Goal: Information Seeking & Learning: Learn about a topic

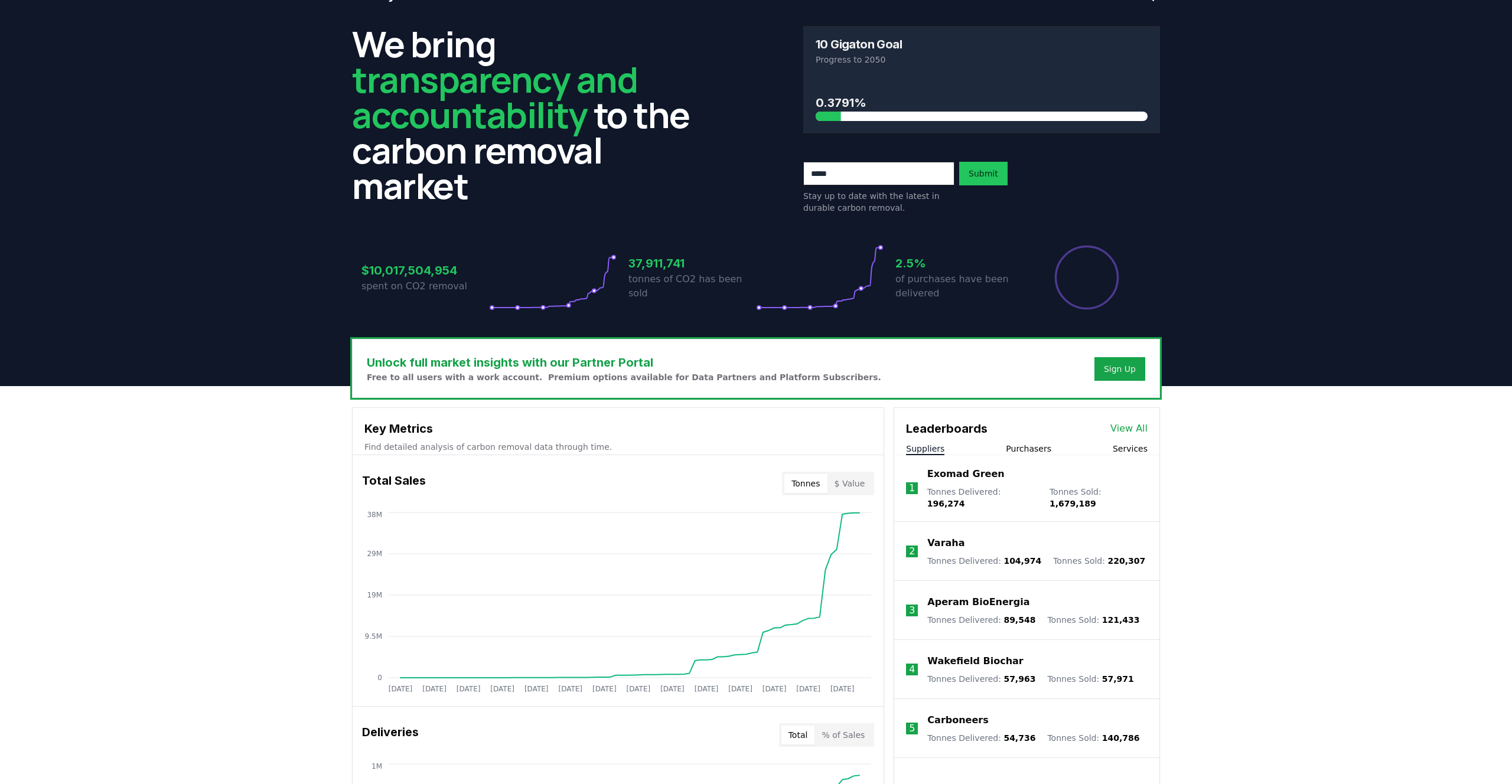
scroll to position [27, 0]
click at [593, 323] on div "We bring transparency and accountability to the carbon removal market 10 Gigato…" at bounding box center [756, 177] width 827 height 323
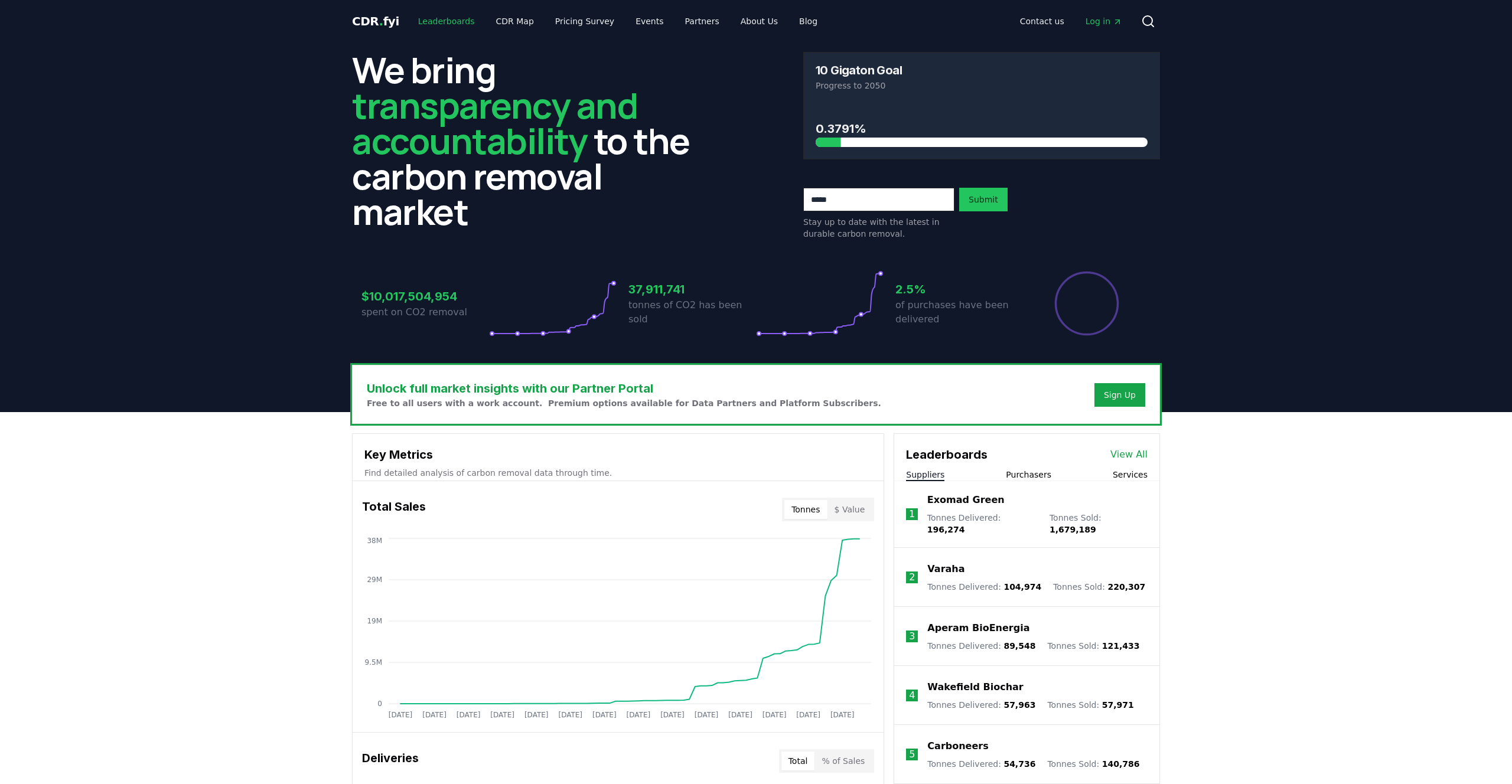
click at [439, 17] on link "Leaderboards" at bounding box center [446, 21] width 76 height 21
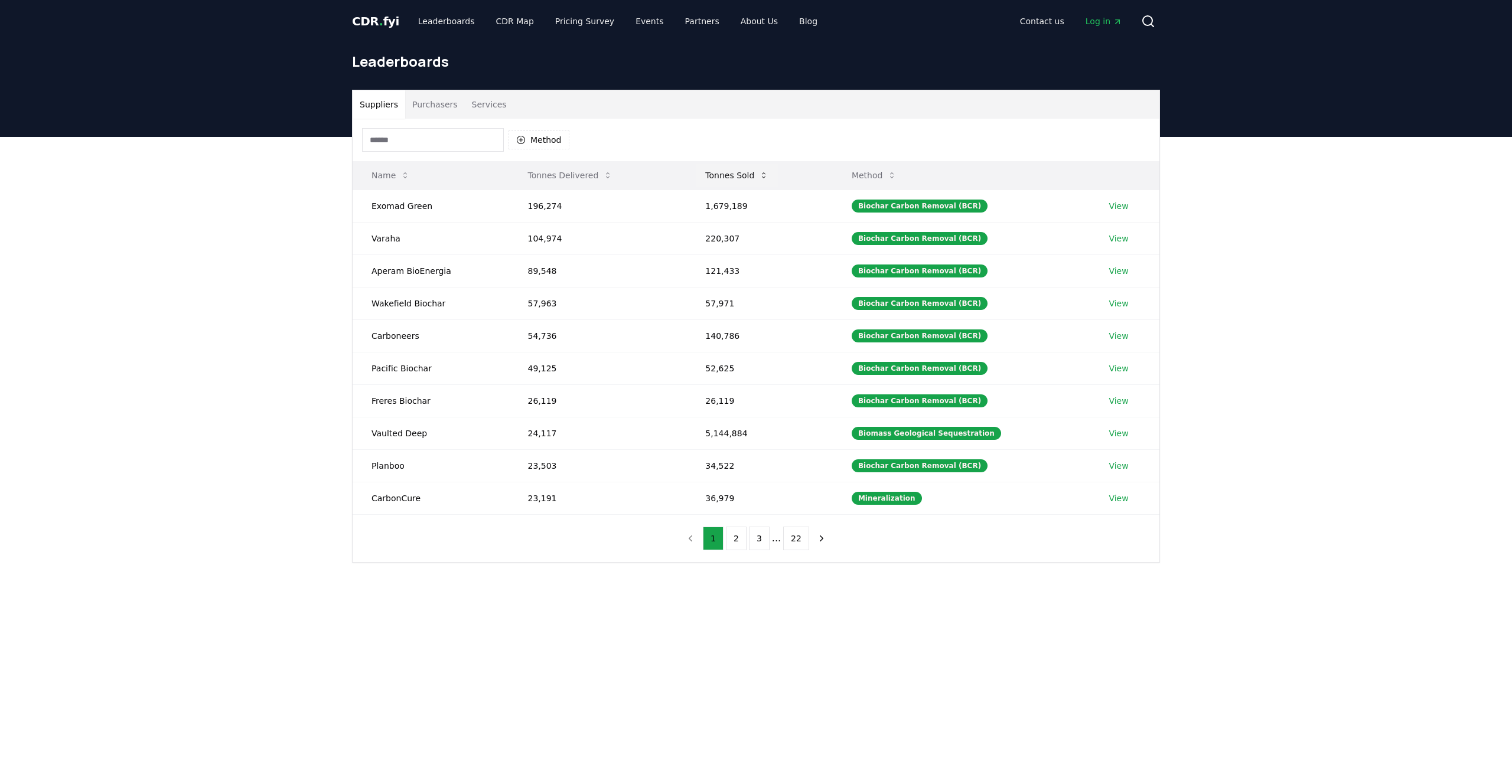
click at [742, 177] on button "Tonnes Sold" at bounding box center [737, 175] width 82 height 24
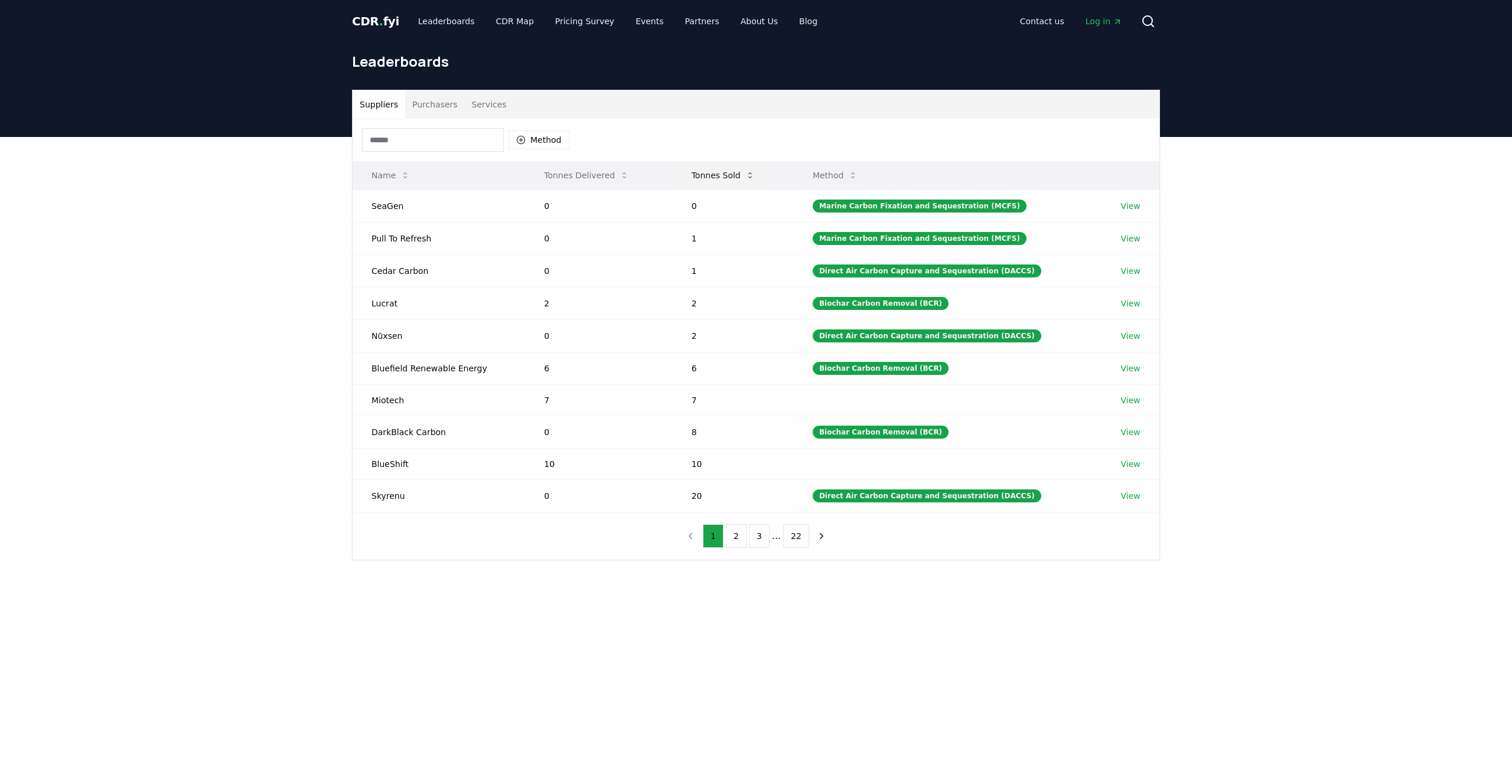
click at [742, 177] on button "Tonnes Sold" at bounding box center [723, 175] width 82 height 24
